Goal: Navigation & Orientation: Find specific page/section

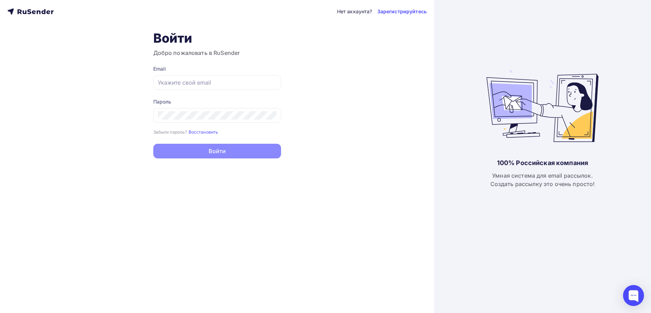
type input "[EMAIL_ADDRESS][DOMAIN_NAME]"
click at [210, 152] on button "Войти" at bounding box center [217, 151] width 128 height 15
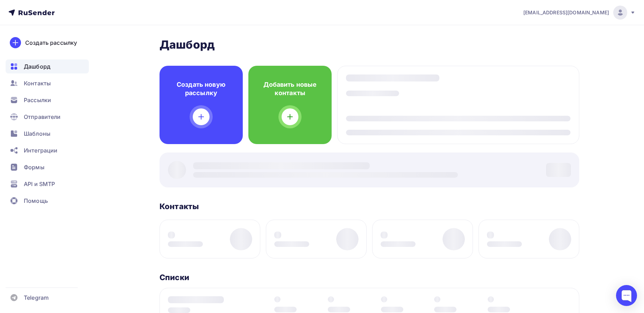
click at [218, 148] on div "[PERSON_NAME] Пару шагов, чтобы начать работу! Закрыть Выполните эти шаги, чтоб…" at bounding box center [369, 282] width 420 height 489
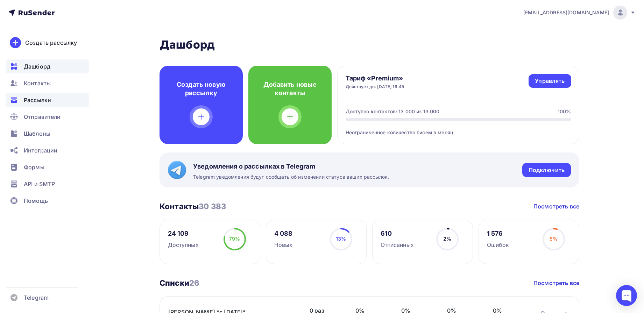
click at [31, 100] on span "Рассылки" at bounding box center [37, 100] width 27 height 8
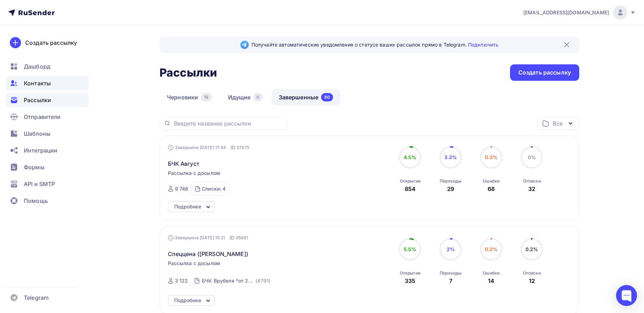
click at [30, 81] on span "Контакты" at bounding box center [37, 83] width 27 height 8
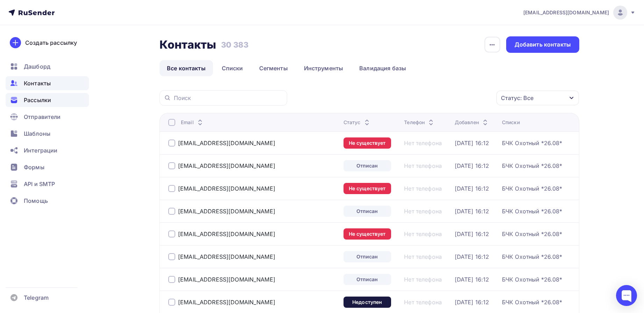
click at [54, 95] on div "Рассылки" at bounding box center [47, 100] width 83 height 14
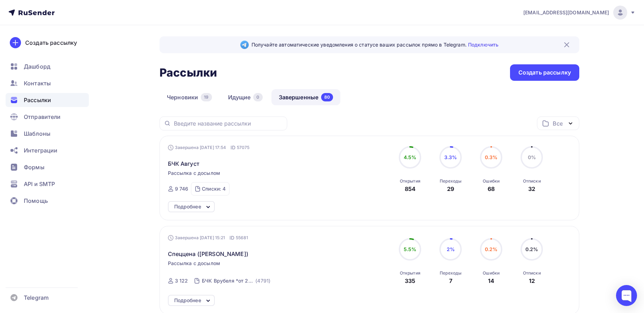
click at [40, 91] on ul "Дашборд Контакты Рассылки Отправители Шаблоны Интеграции Формы API и SMTP Помощь" at bounding box center [47, 135] width 83 height 152
click at [45, 76] on ul "Дашборд Контакты Рассылки Отправители Шаблоны Интеграции Формы API и SMTP Помощь" at bounding box center [47, 135] width 83 height 152
click at [43, 84] on span "Контакты" at bounding box center [37, 83] width 27 height 8
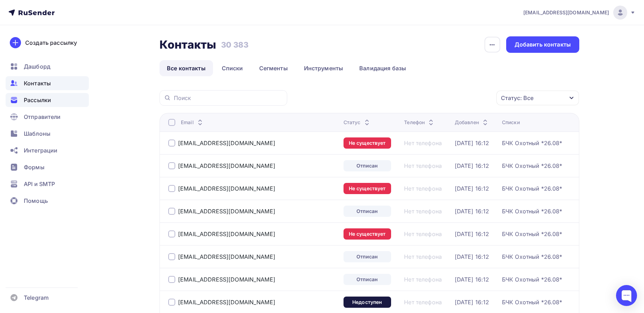
click at [51, 97] on div "Рассылки" at bounding box center [47, 100] width 83 height 14
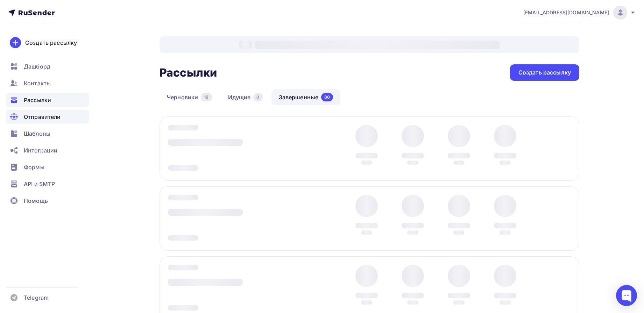
click at [55, 120] on span "Отправители" at bounding box center [42, 117] width 37 height 8
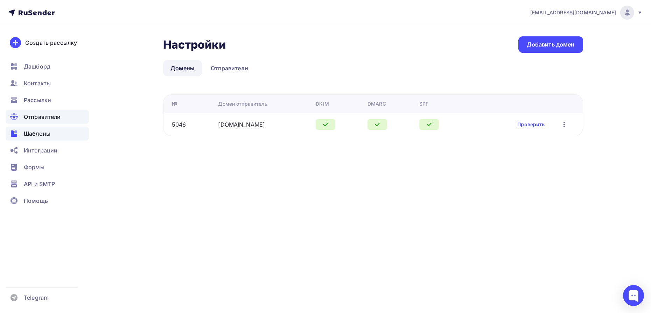
click at [52, 130] on div "Шаблоны" at bounding box center [47, 134] width 83 height 14
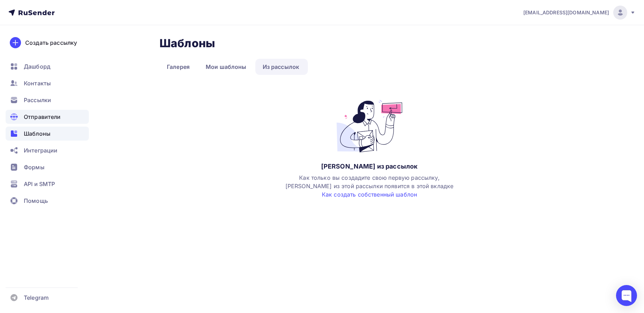
click at [41, 115] on span "Отправители" at bounding box center [42, 117] width 37 height 8
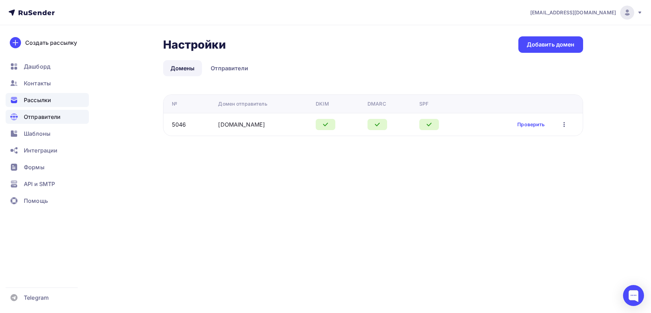
click at [43, 101] on span "Рассылки" at bounding box center [37, 100] width 27 height 8
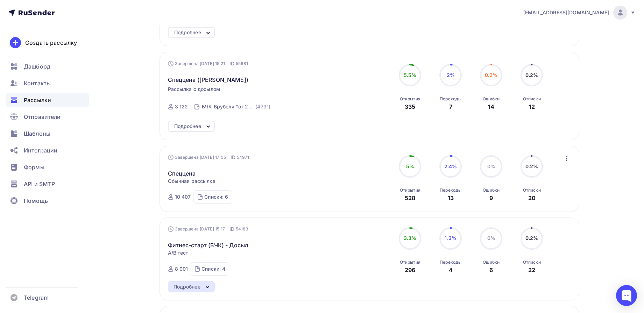
scroll to position [175, 0]
drag, startPoint x: 42, startPoint y: 115, endPoint x: 47, endPoint y: 116, distance: 4.9
click at [42, 114] on span "Отправители" at bounding box center [42, 117] width 37 height 8
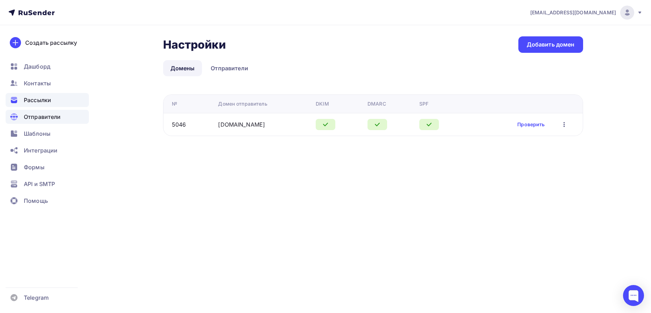
click at [43, 104] on span "Рассылки" at bounding box center [37, 100] width 27 height 8
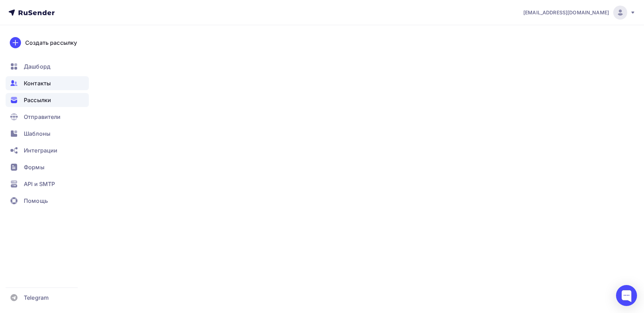
click at [41, 87] on span "Контакты" at bounding box center [37, 83] width 27 height 8
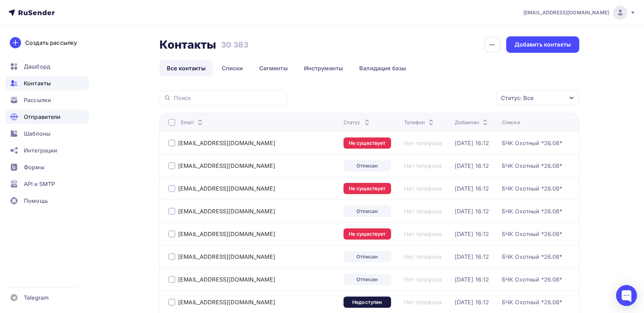
click at [33, 115] on span "Отправители" at bounding box center [42, 117] width 37 height 8
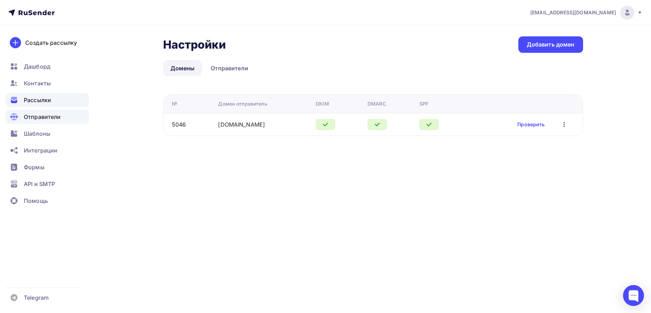
click at [34, 100] on span "Рассылки" at bounding box center [37, 100] width 27 height 8
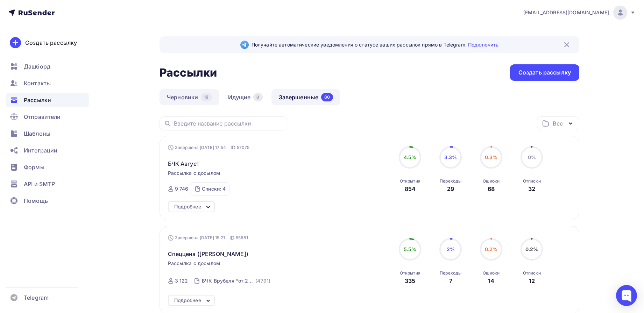
click at [189, 101] on link "Черновики 19" at bounding box center [189, 97] width 60 height 16
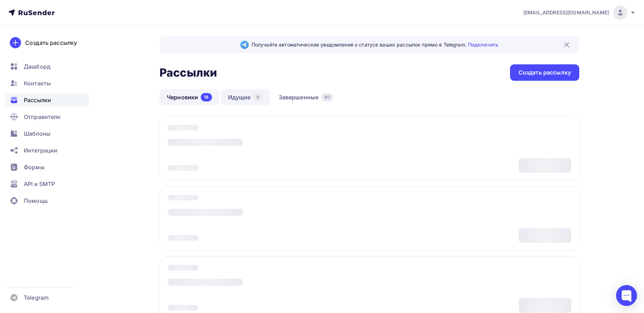
click at [241, 97] on link "Идущие 0" at bounding box center [245, 97] width 49 height 16
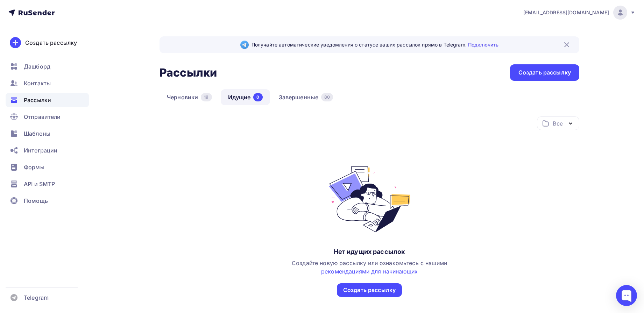
click at [170, 176] on div "Все Все папки Год по лучшей цене (4) Создать новую папку Нет идущих рассылок Со…" at bounding box center [369, 206] width 420 height 180
